Goal: Transaction & Acquisition: Purchase product/service

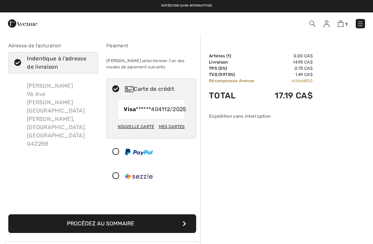
click at [167, 132] on div "Mes cartes" at bounding box center [172, 127] width 26 height 12
radio input "true"
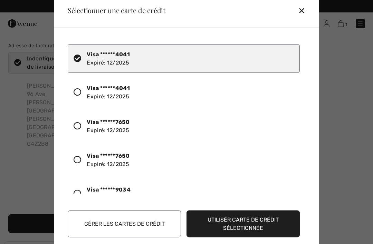
scroll to position [24, 0]
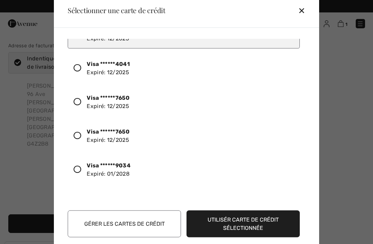
click at [81, 170] on icon at bounding box center [77, 169] width 8 height 8
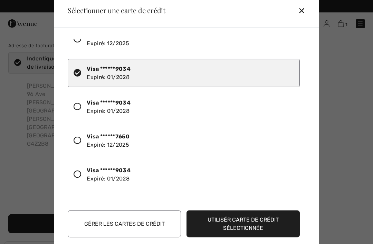
scroll to position [121, 0]
click at [79, 72] on icon at bounding box center [77, 73] width 8 height 8
click at [80, 174] on icon at bounding box center [77, 174] width 8 height 8
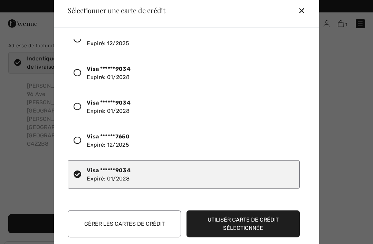
click at [264, 225] on button "Utilisér carte de crédit sélectionnée" at bounding box center [242, 223] width 113 height 27
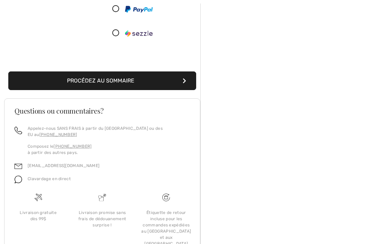
scroll to position [148, 0]
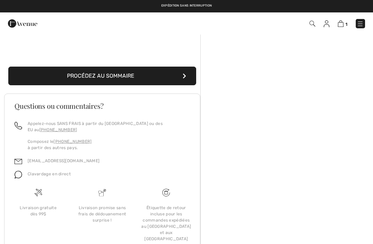
click at [102, 85] on button "Procédez au sommaire" at bounding box center [102, 76] width 188 height 19
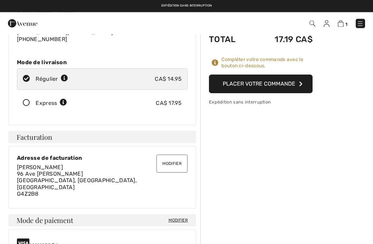
scroll to position [81, 0]
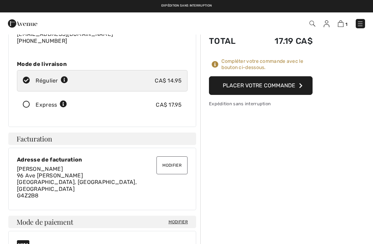
click at [266, 86] on button "Placer votre commande" at bounding box center [260, 85] width 103 height 19
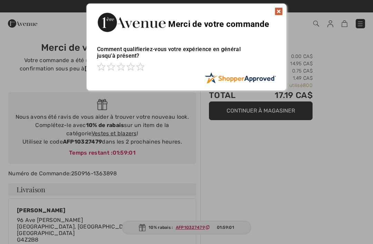
click at [277, 13] on img at bounding box center [278, 11] width 8 height 8
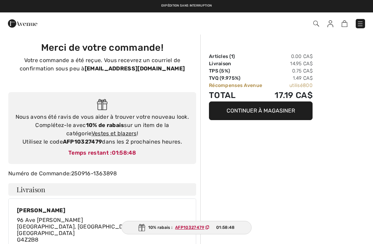
click at [362, 21] on img at bounding box center [359, 23] width 7 height 7
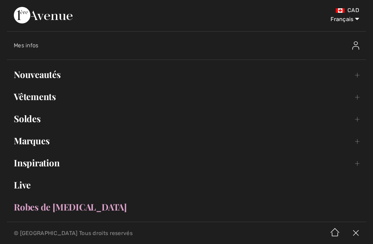
click at [36, 74] on link "Nouveautés Toggle submenu" at bounding box center [186, 74] width 359 height 15
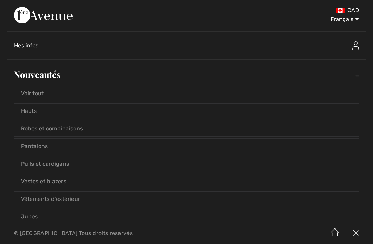
click at [36, 93] on link "Voir tout" at bounding box center [186, 93] width 344 height 15
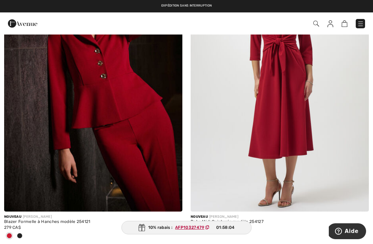
scroll to position [5042, 0]
